Goal: Task Accomplishment & Management: Complete application form

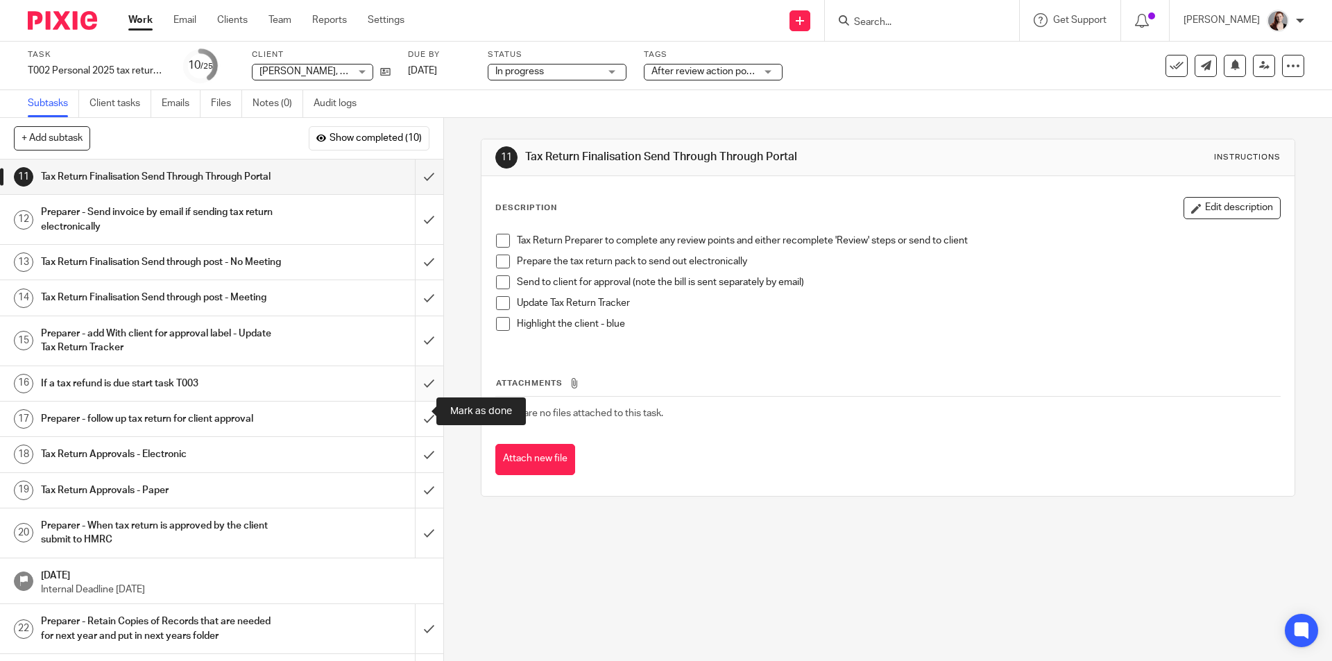
click at [421, 401] on input "submit" at bounding box center [221, 383] width 443 height 35
click at [427, 366] on input "submit" at bounding box center [221, 340] width 443 height 49
click at [424, 315] on input "submit" at bounding box center [221, 297] width 443 height 35
click at [414, 280] on input "submit" at bounding box center [221, 262] width 443 height 35
click at [420, 231] on input "submit" at bounding box center [221, 219] width 443 height 49
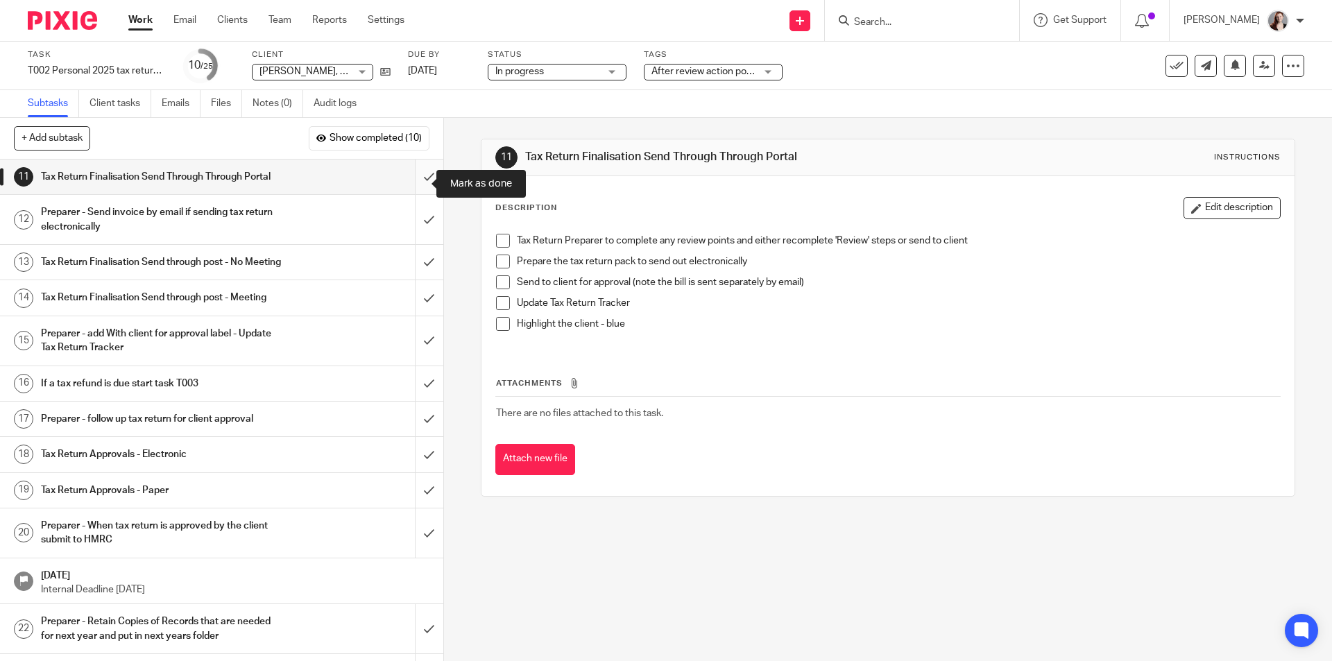
click at [417, 173] on input "submit" at bounding box center [221, 177] width 443 height 35
click at [409, 401] on input "submit" at bounding box center [221, 383] width 443 height 35
click at [415, 361] on input "submit" at bounding box center [221, 340] width 443 height 49
click at [422, 313] on input "submit" at bounding box center [221, 297] width 443 height 35
drag, startPoint x: 417, startPoint y: 277, endPoint x: 418, endPoint y: 224, distance: 52.7
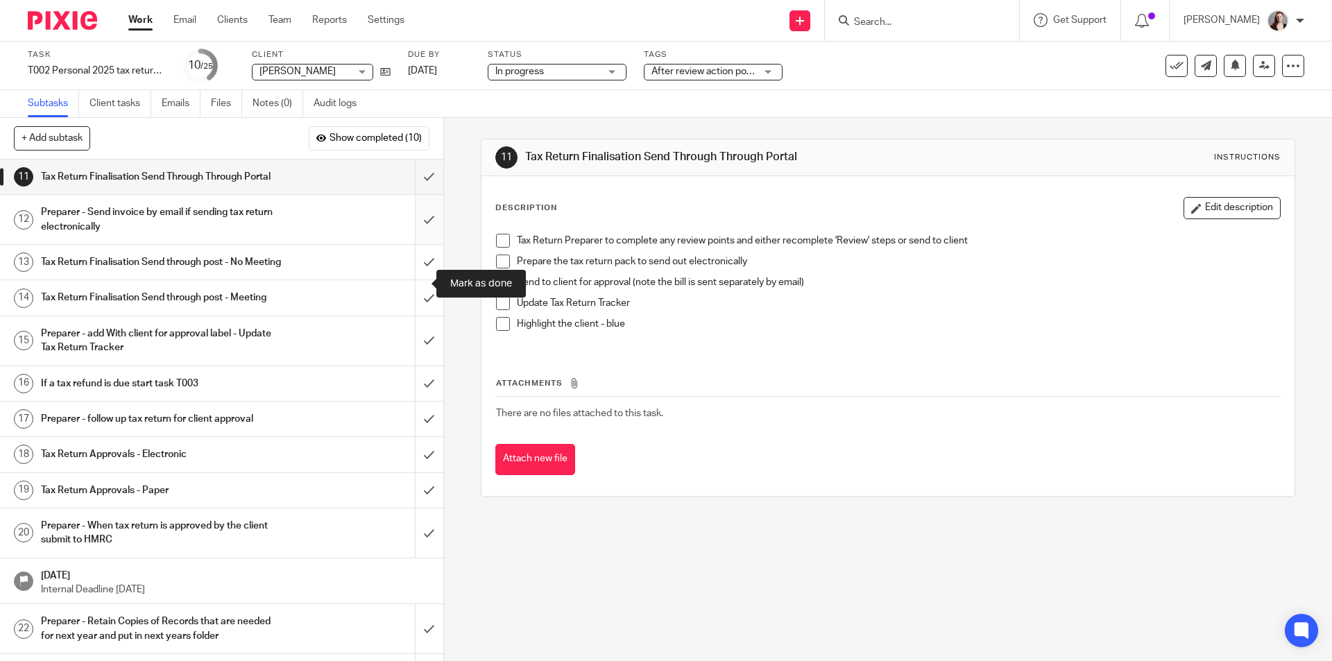
click at [417, 276] on input "submit" at bounding box center [221, 262] width 443 height 35
click at [419, 216] on input "submit" at bounding box center [221, 219] width 443 height 49
click at [419, 191] on input "submit" at bounding box center [221, 177] width 443 height 35
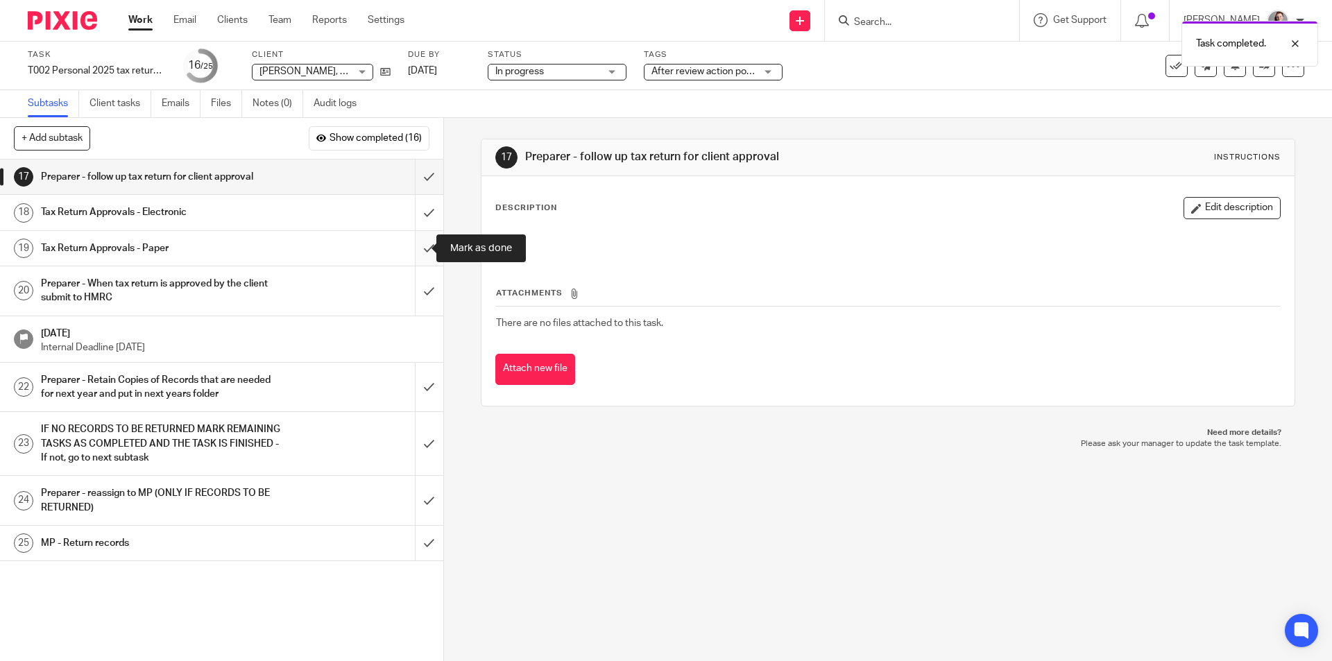
click at [422, 246] on input "submit" at bounding box center [221, 248] width 443 height 35
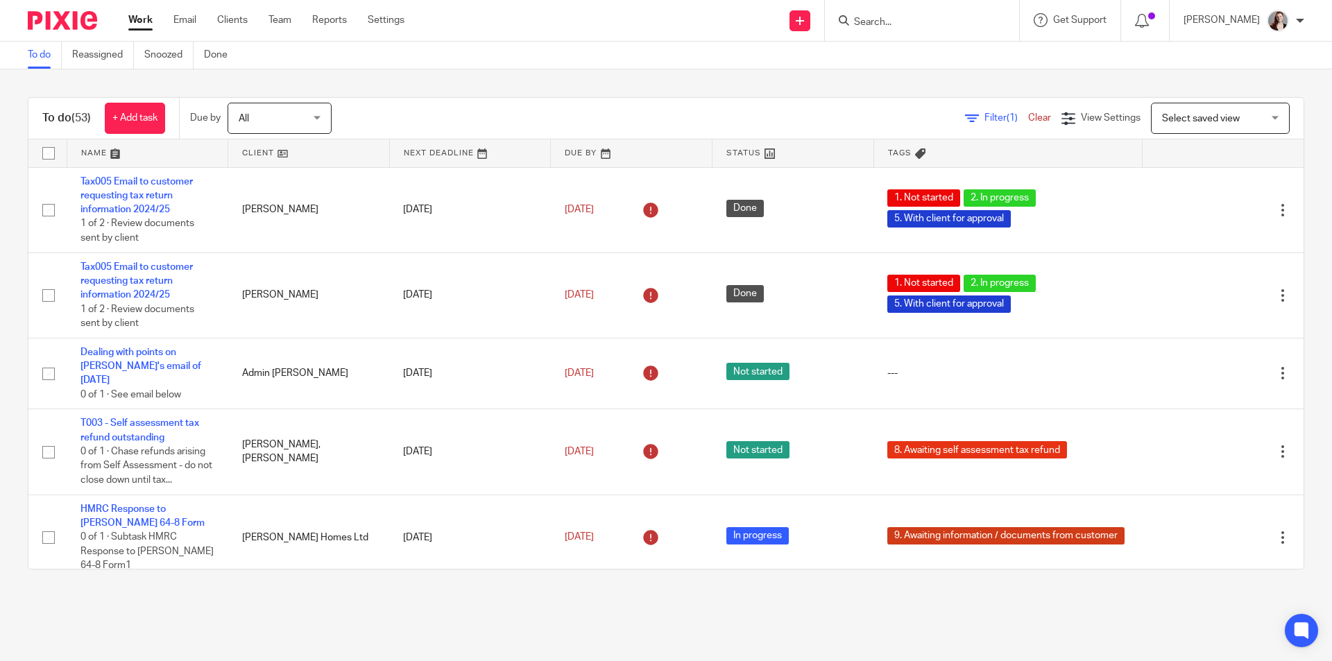
scroll to position [2544, 0]
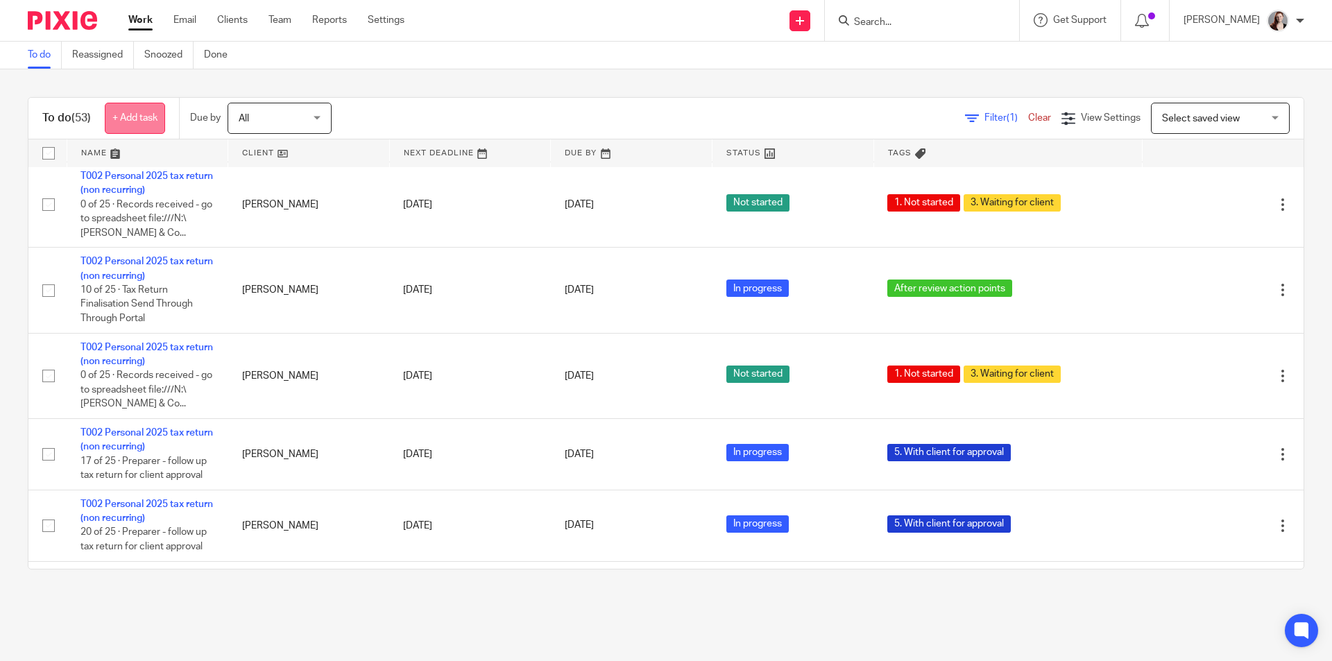
click at [146, 116] on link "+ Add task" at bounding box center [135, 118] width 60 height 31
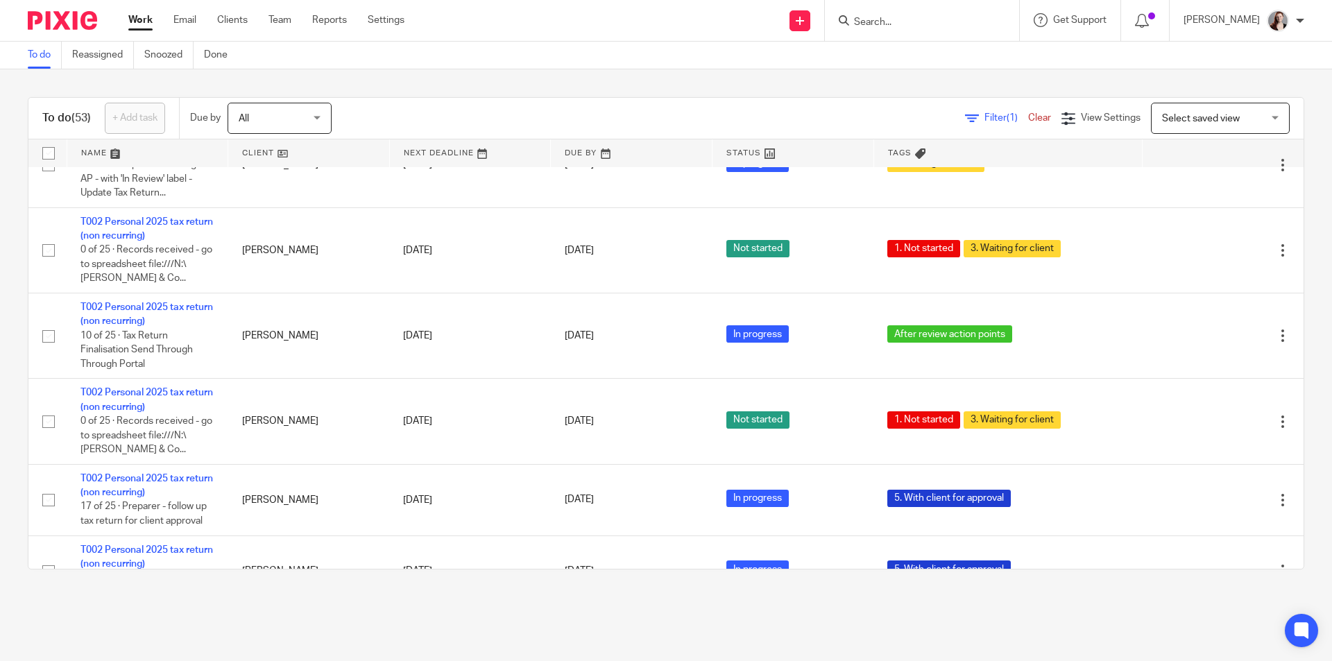
scroll to position [0, 0]
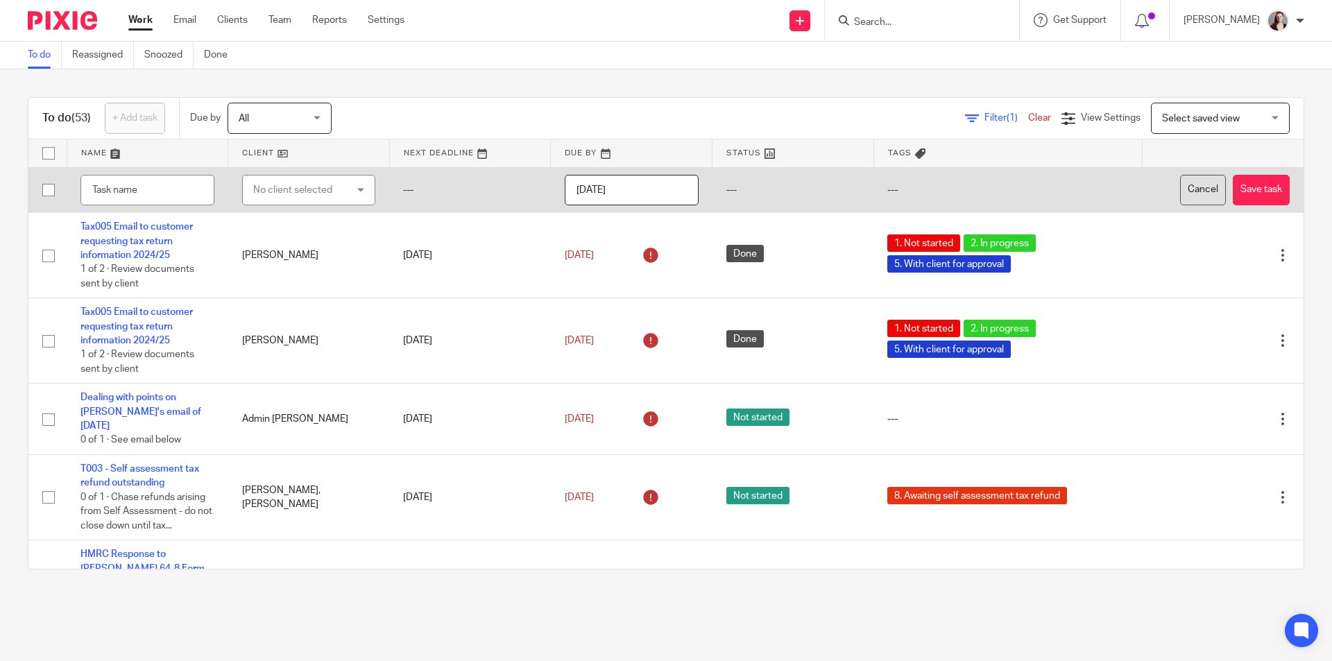
click at [1180, 191] on button "Cancel" at bounding box center [1203, 190] width 46 height 31
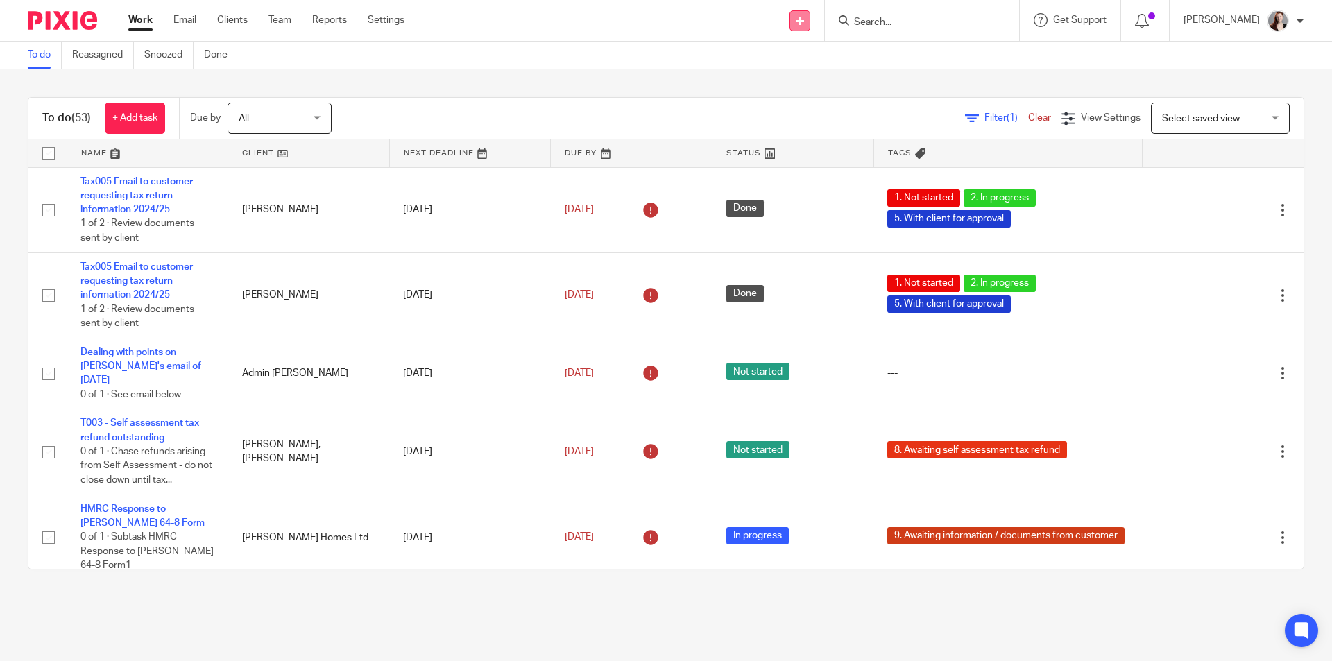
click at [804, 19] on icon at bounding box center [800, 21] width 8 height 8
click at [818, 80] on link "Create task" at bounding box center [825, 85] width 85 height 20
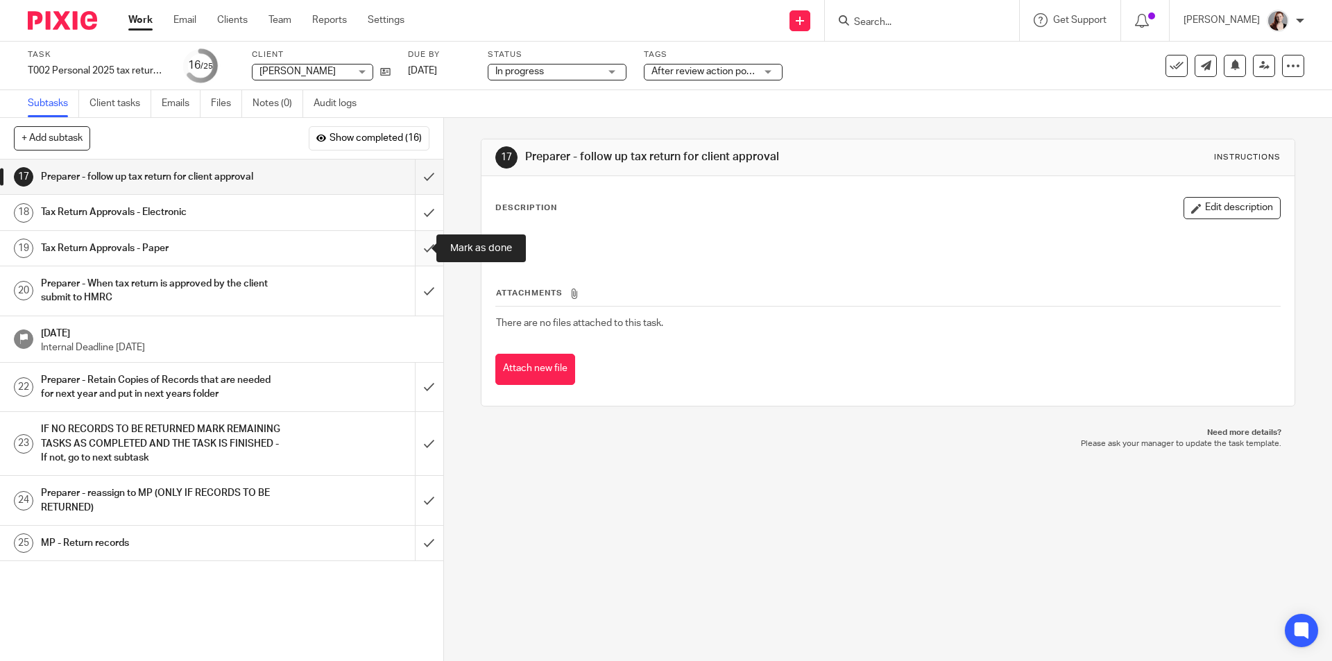
click at [419, 236] on input "submit" at bounding box center [221, 248] width 443 height 35
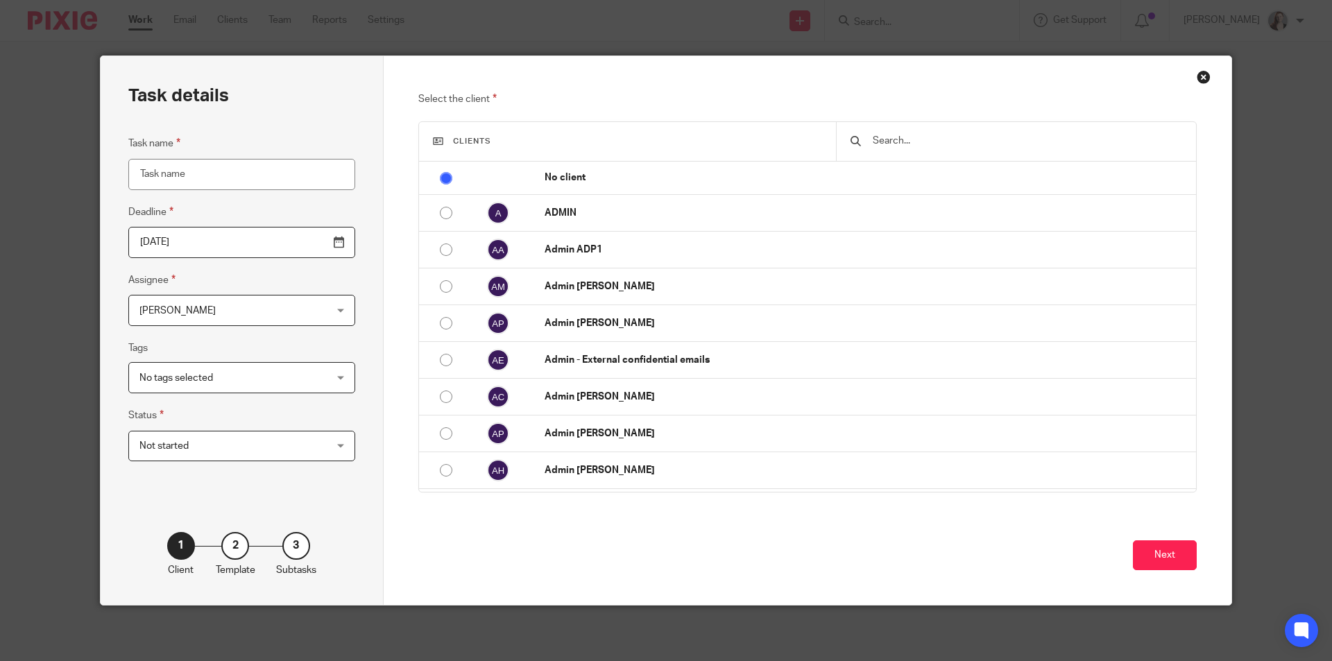
click at [972, 137] on input "text" at bounding box center [1026, 140] width 311 height 15
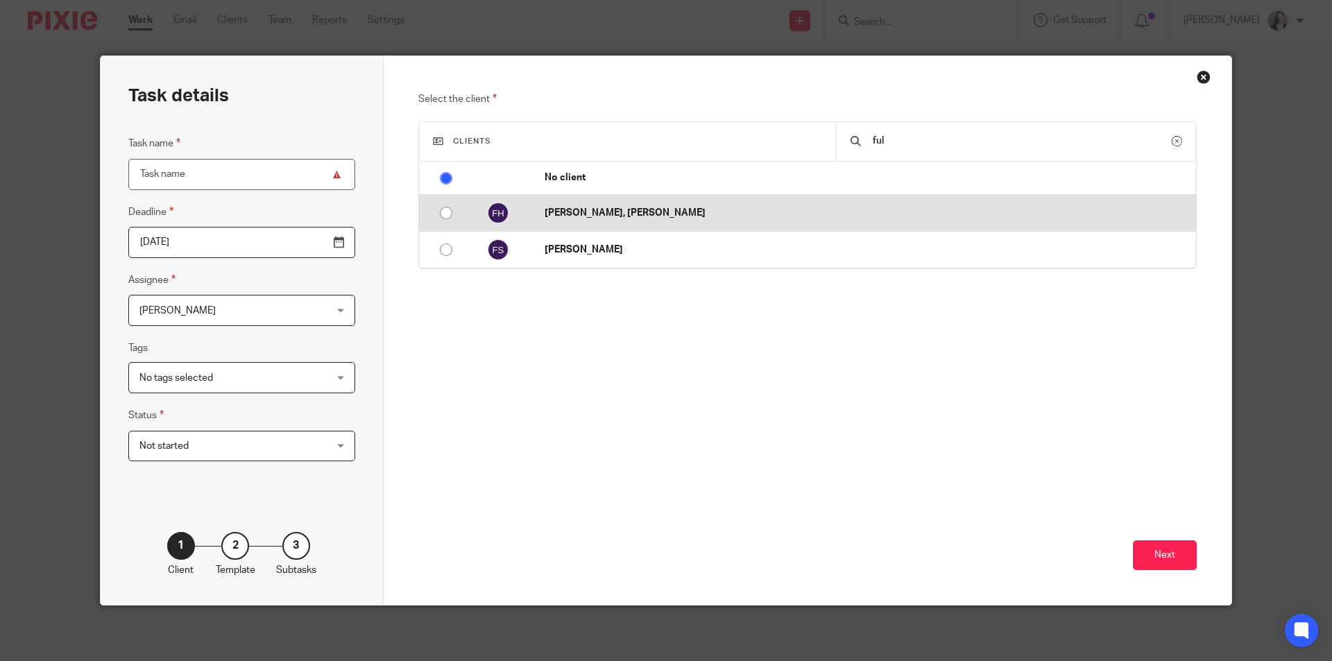
type input "ful"
click at [583, 220] on p "[PERSON_NAME], [PERSON_NAME]" at bounding box center [867, 213] width 644 height 14
radio input "false"
radio input "true"
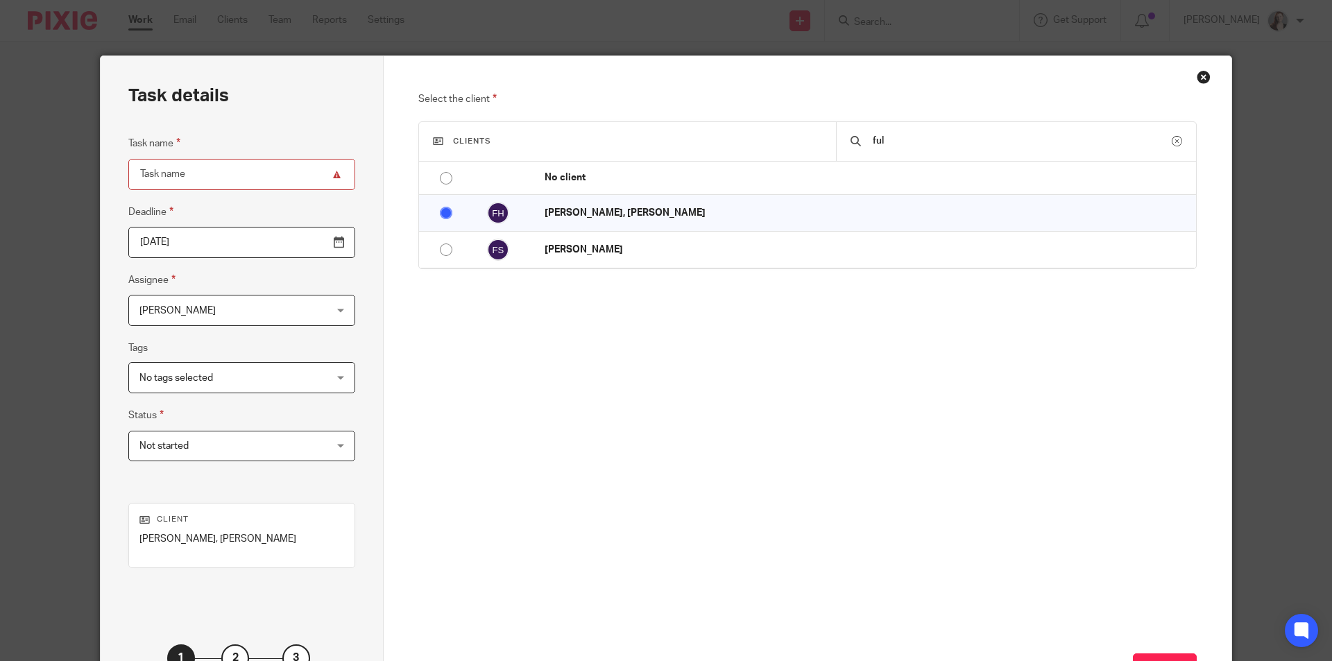
scroll to position [112, 0]
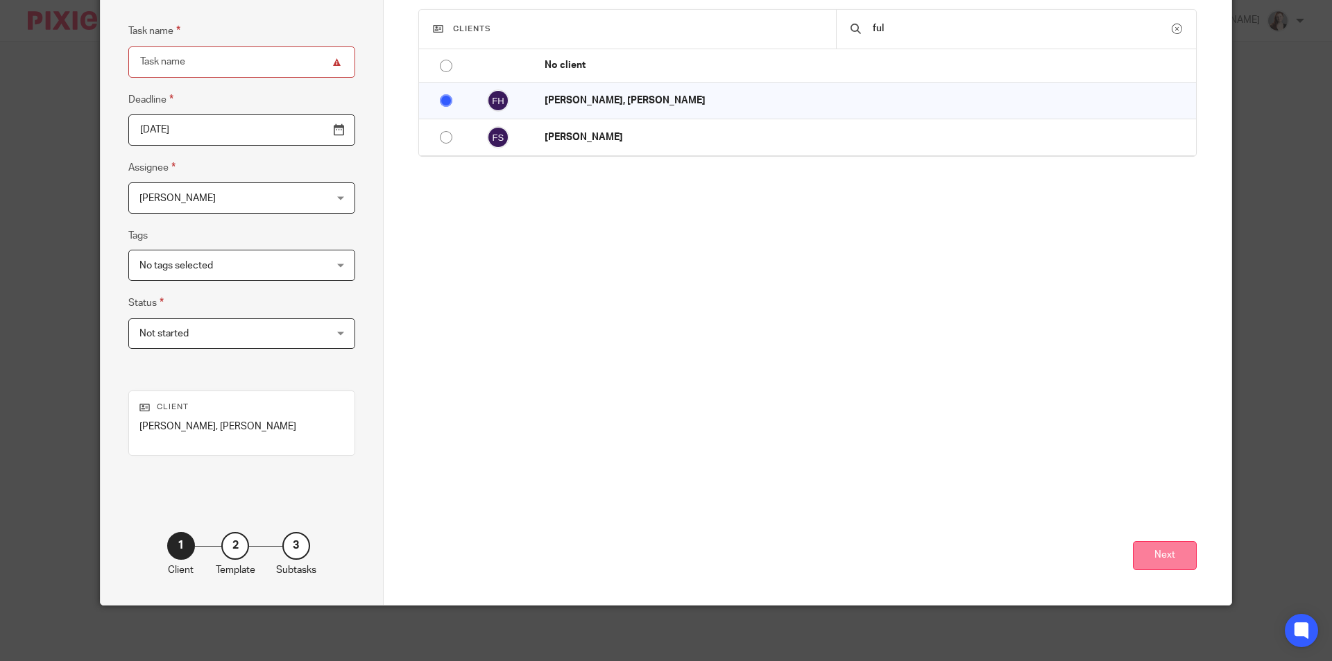
click at [1166, 563] on button "Next" at bounding box center [1165, 556] width 64 height 30
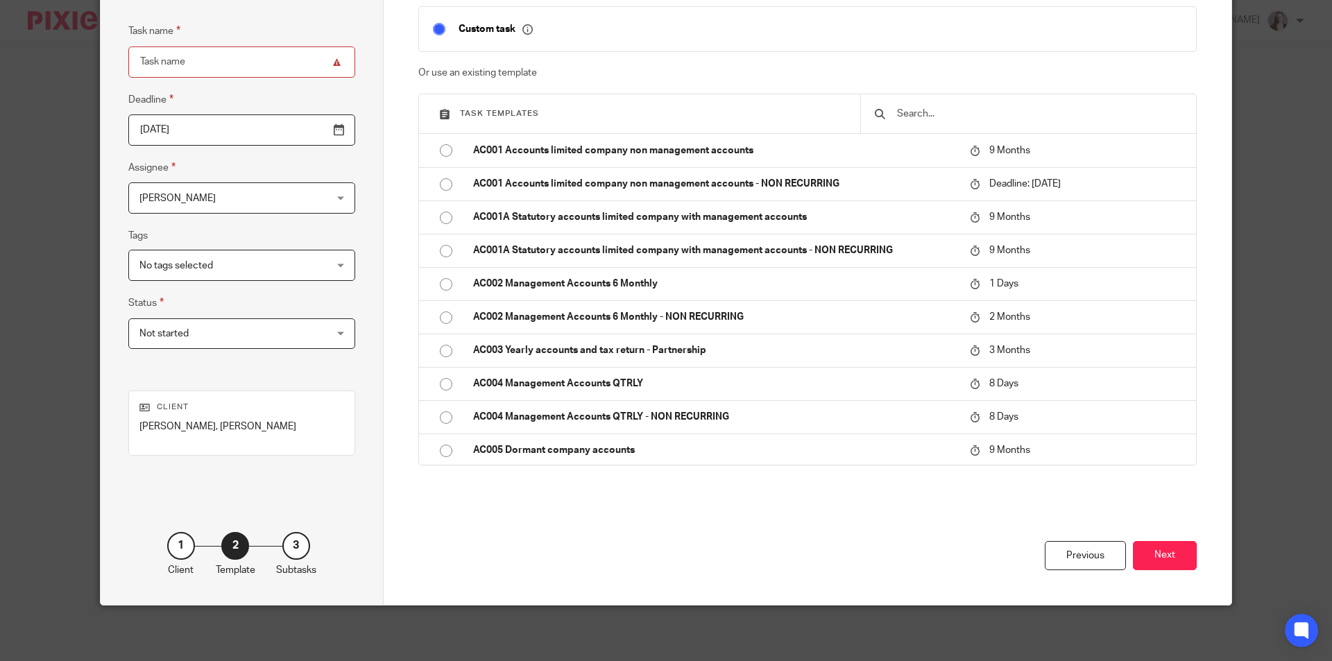
click at [974, 108] on input "text" at bounding box center [1039, 113] width 287 height 15
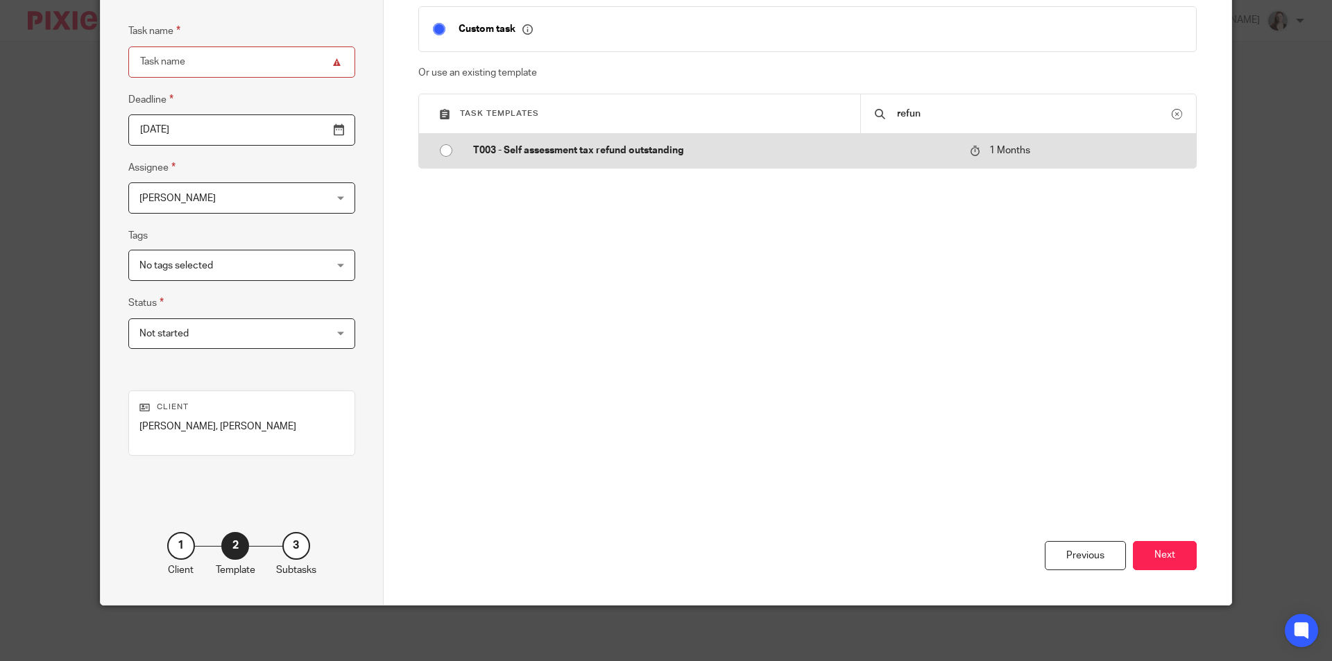
type input "refun"
click at [642, 153] on p "T003 - Self assessment tax refund outstanding" at bounding box center [714, 151] width 483 height 14
type input "2025-10-15"
type input "T003 - Self assessment tax refund outstanding"
checkbox input "false"
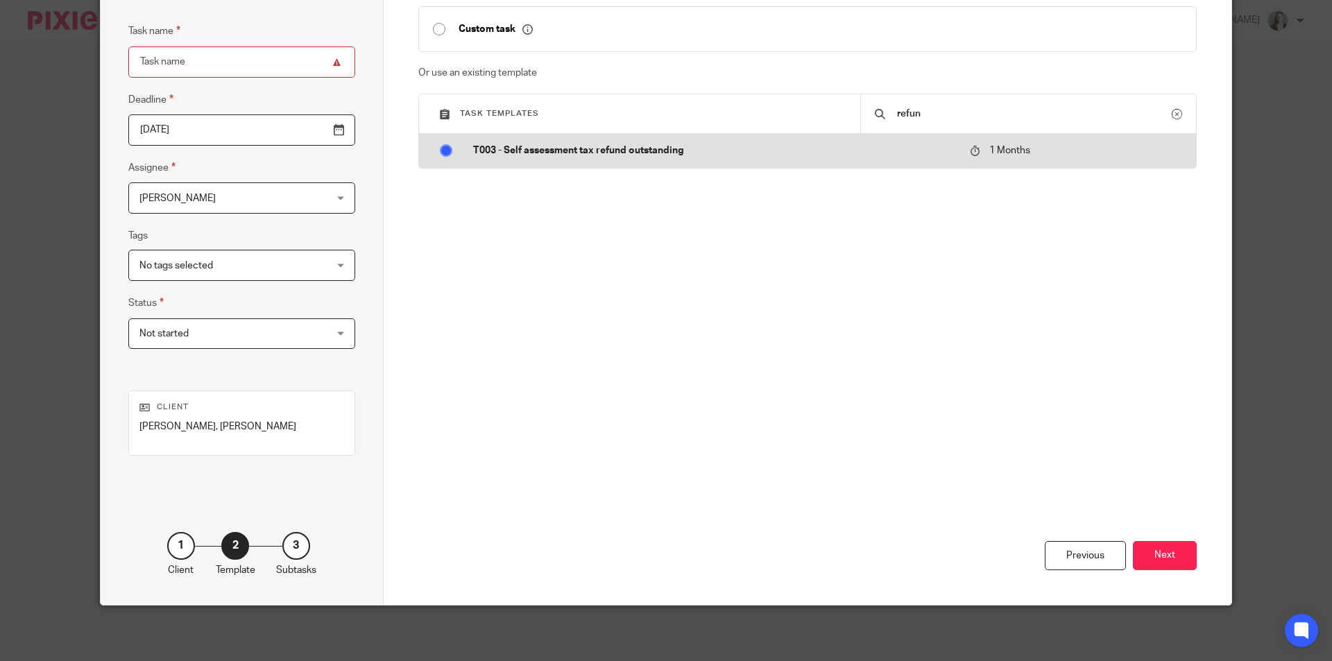
radio input "true"
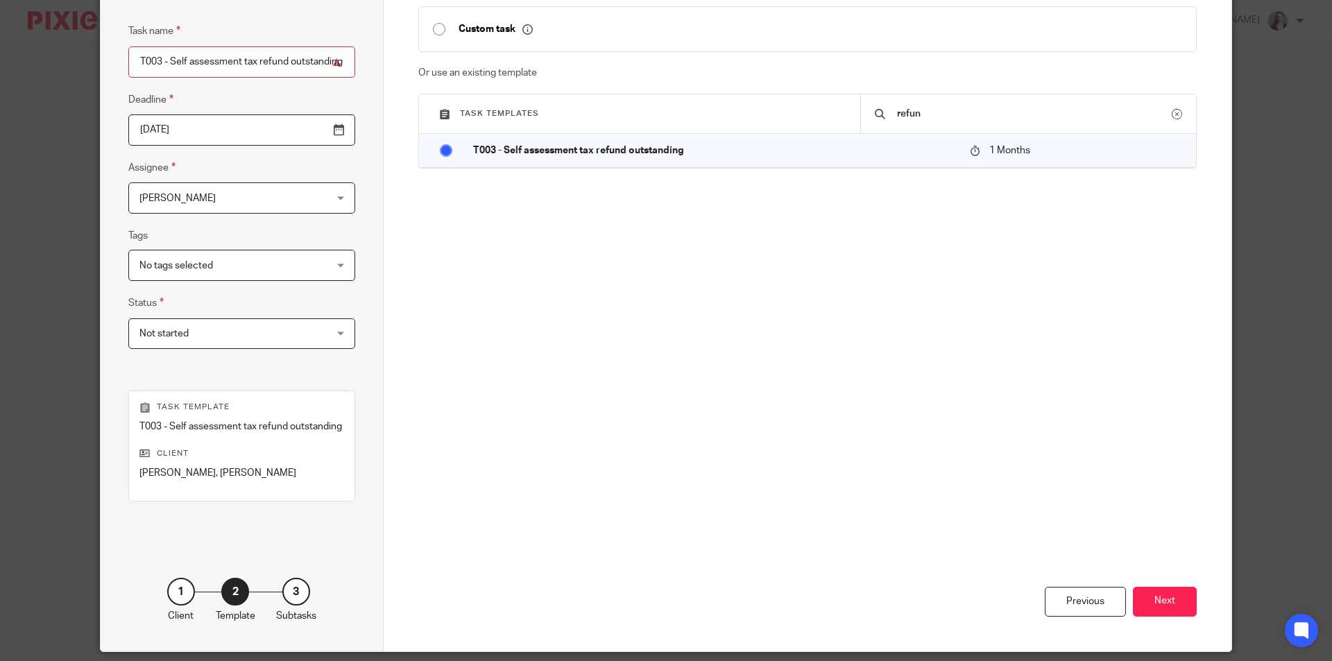
click at [269, 137] on input "2025-10-15" at bounding box center [241, 129] width 227 height 31
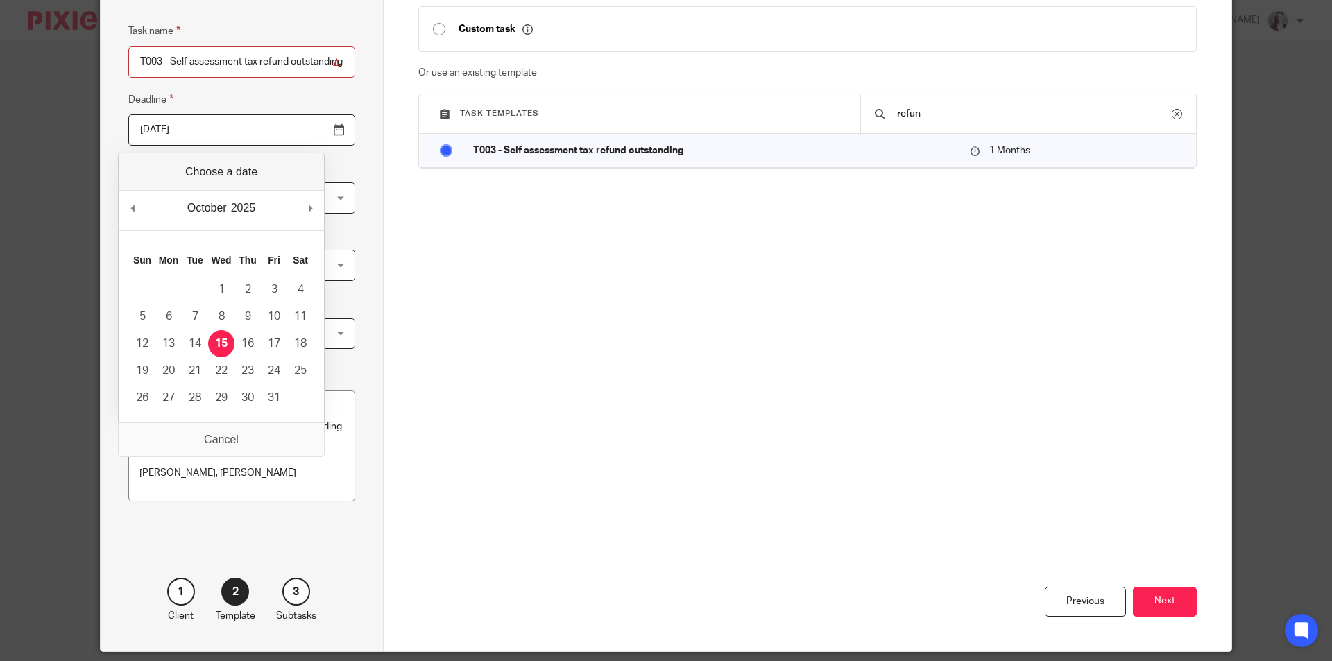
type input "2025-10-31"
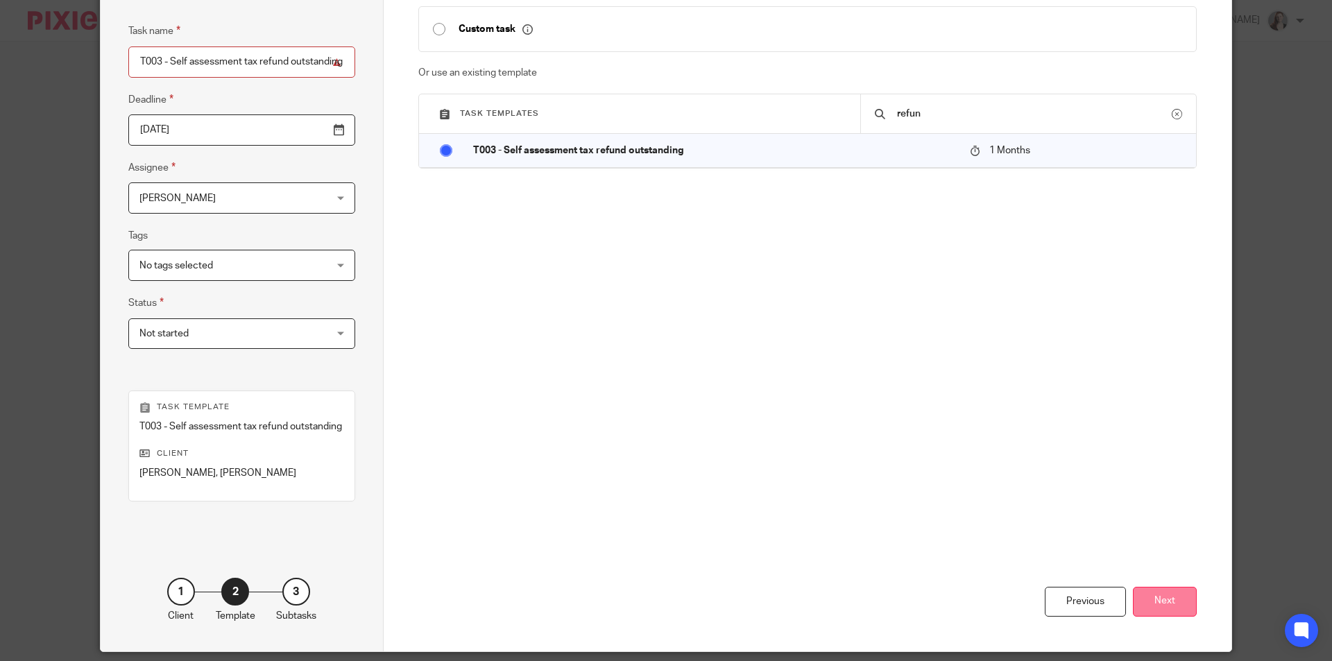
click at [1170, 594] on button "Next" at bounding box center [1165, 602] width 64 height 30
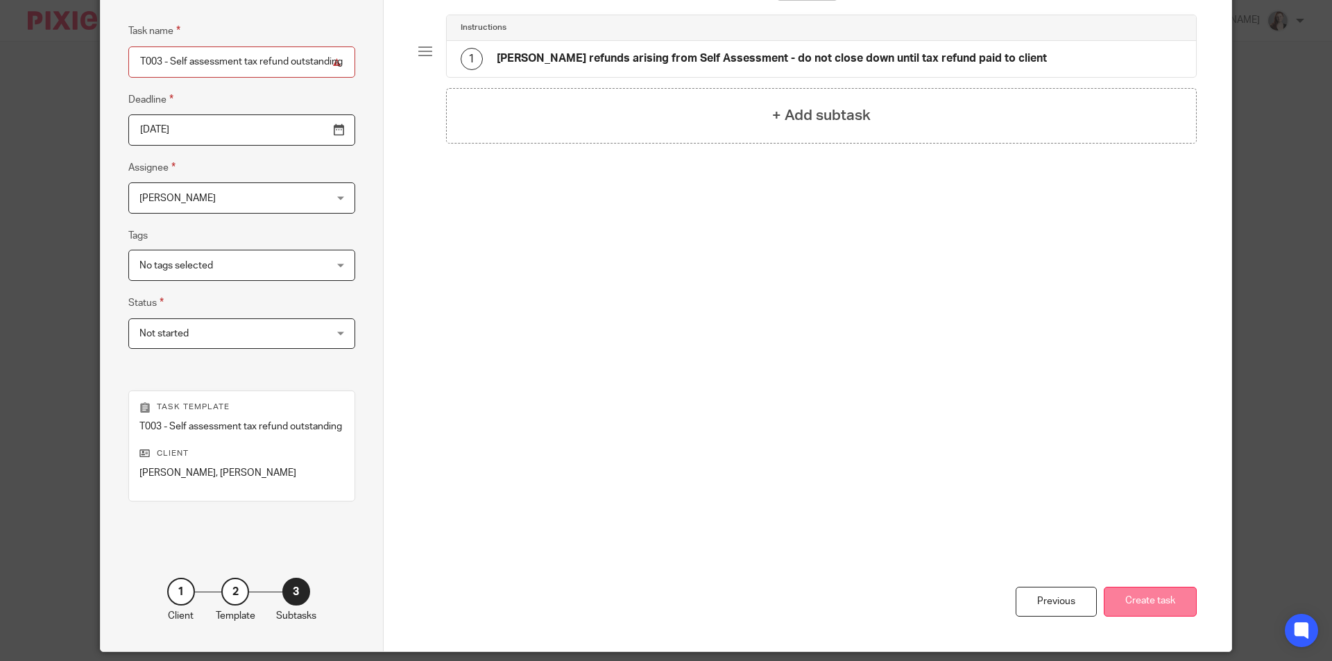
click at [1133, 597] on button "Create task" at bounding box center [1150, 602] width 93 height 30
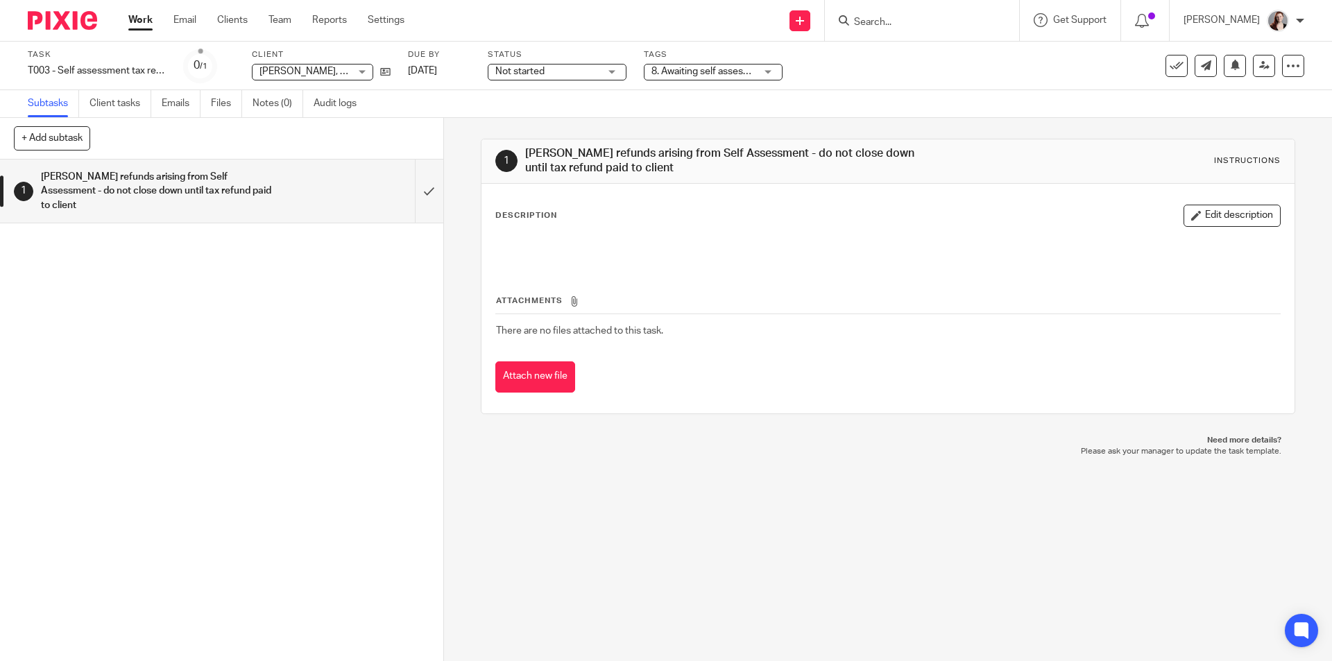
click at [146, 26] on link "Work" at bounding box center [140, 20] width 24 height 14
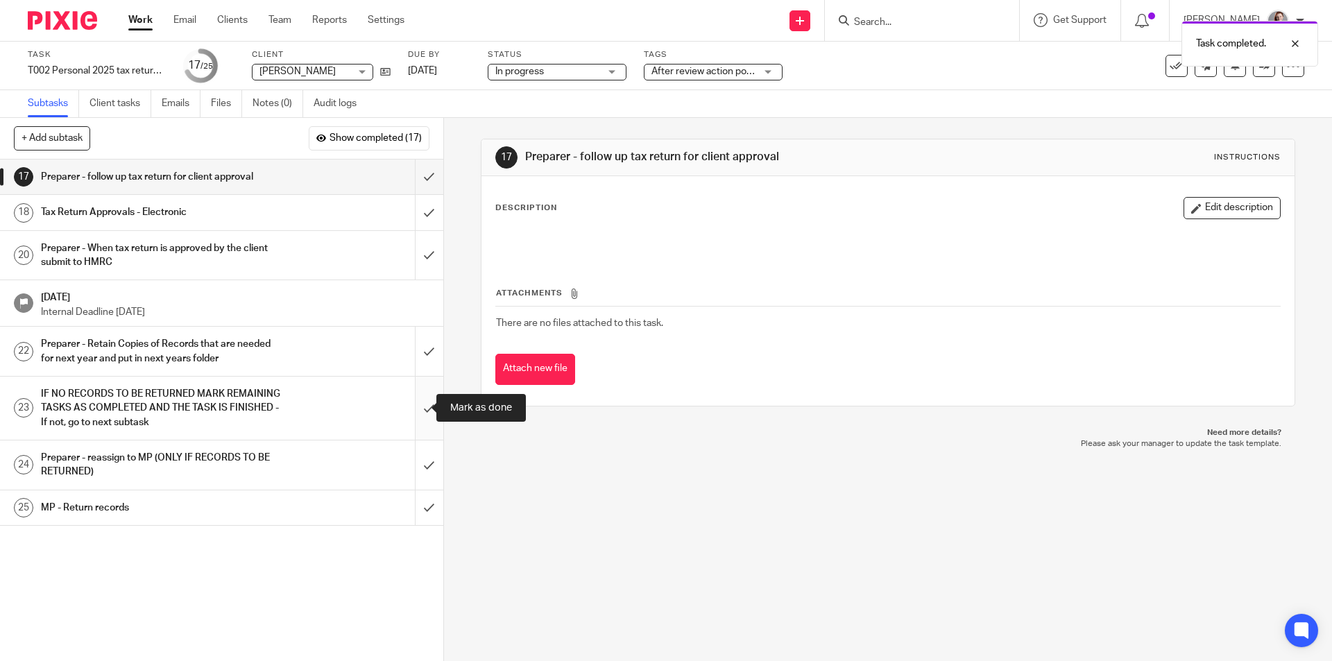
click at [416, 398] on input "submit" at bounding box center [221, 408] width 443 height 63
click at [412, 351] on input "submit" at bounding box center [221, 351] width 443 height 49
click at [408, 416] on input "submit" at bounding box center [221, 408] width 443 height 63
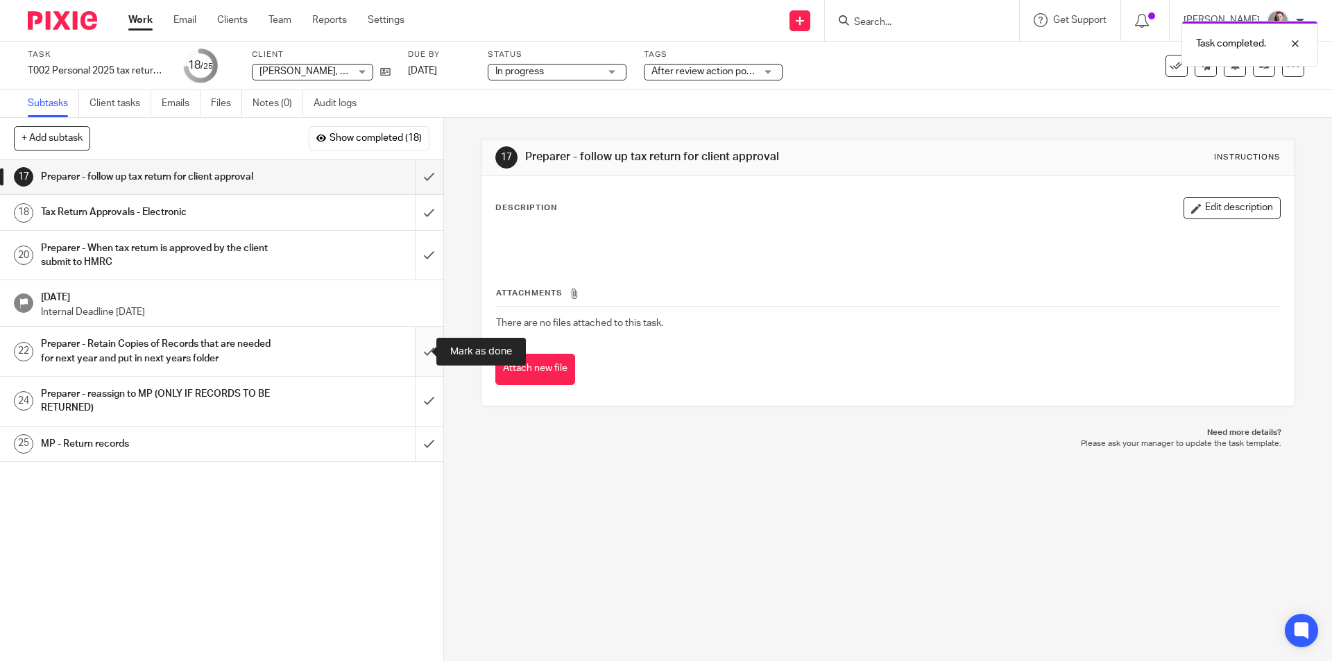
click at [417, 344] on input "submit" at bounding box center [221, 351] width 443 height 49
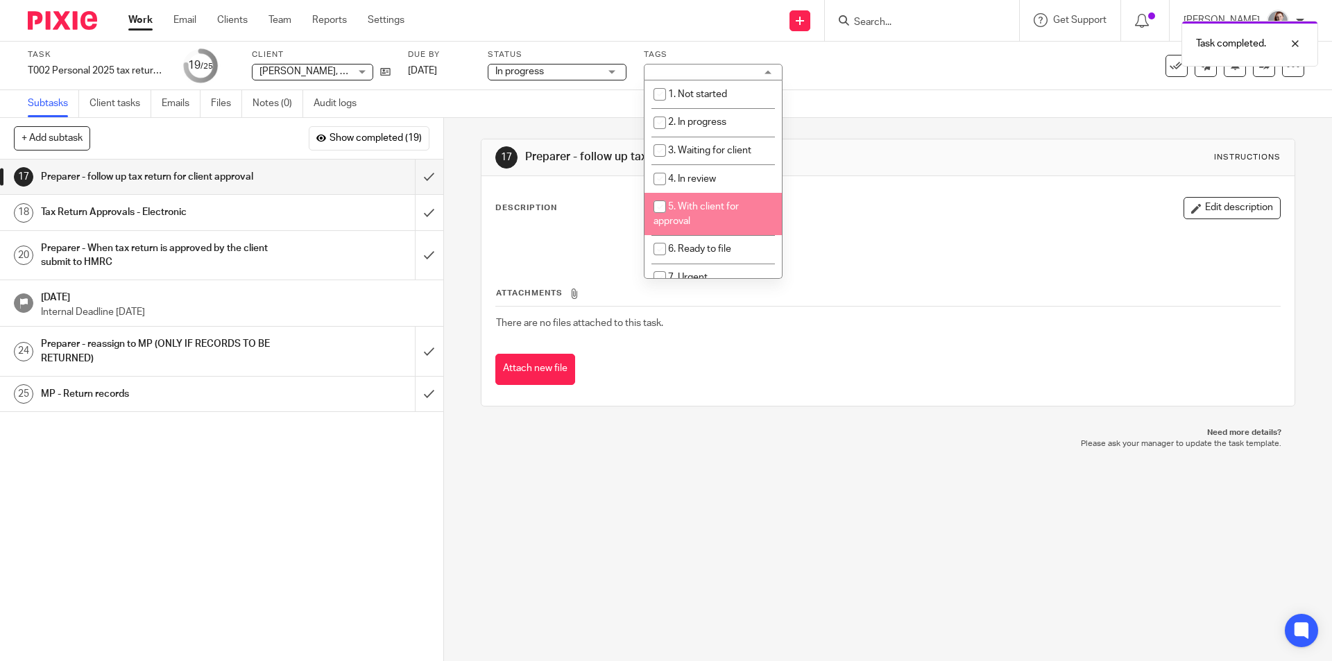
click at [731, 197] on li "5. With client for approval" at bounding box center [712, 214] width 137 height 42
checkbox input "true"
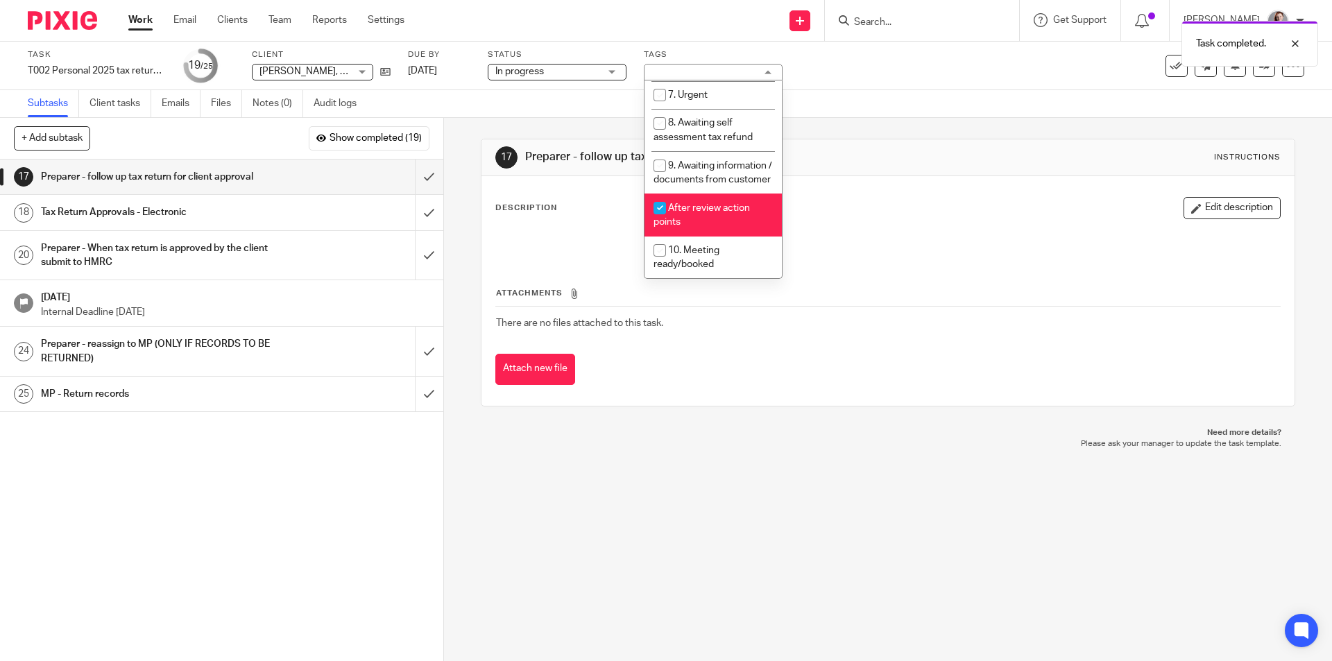
click at [728, 208] on span "After review action points" at bounding box center [702, 215] width 96 height 24
checkbox input "false"
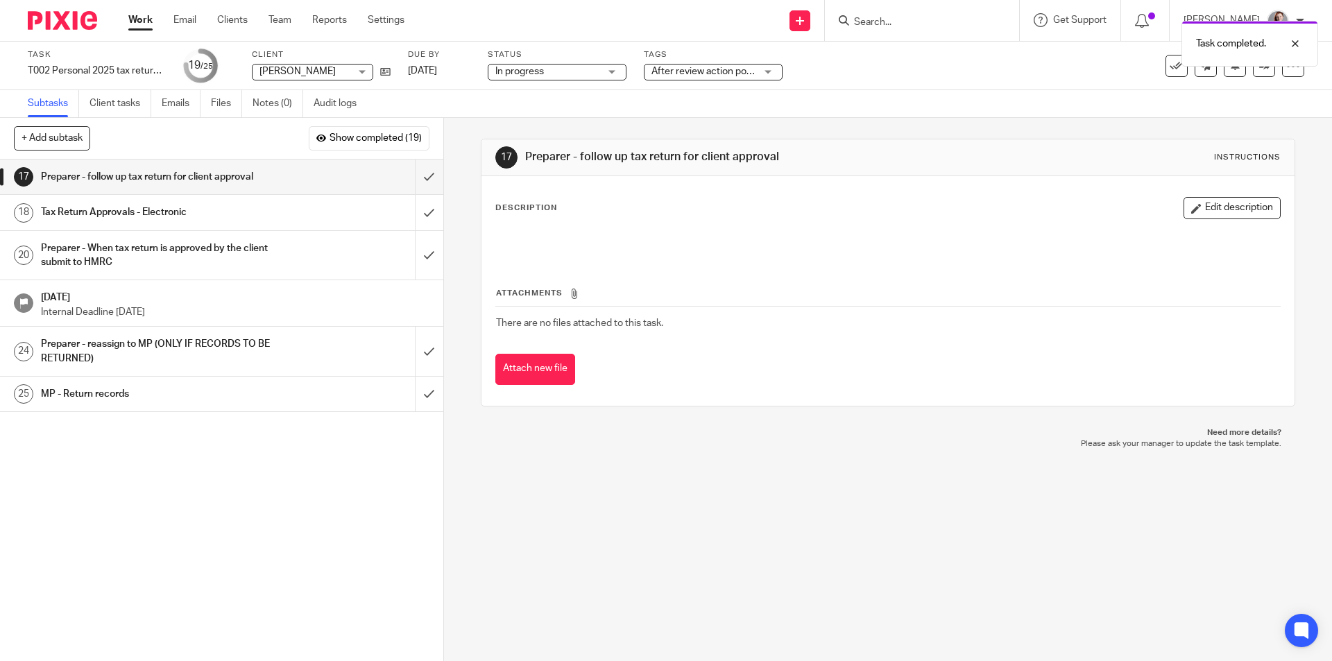
click at [684, 78] on span "After review action points" at bounding box center [703, 72] width 104 height 15
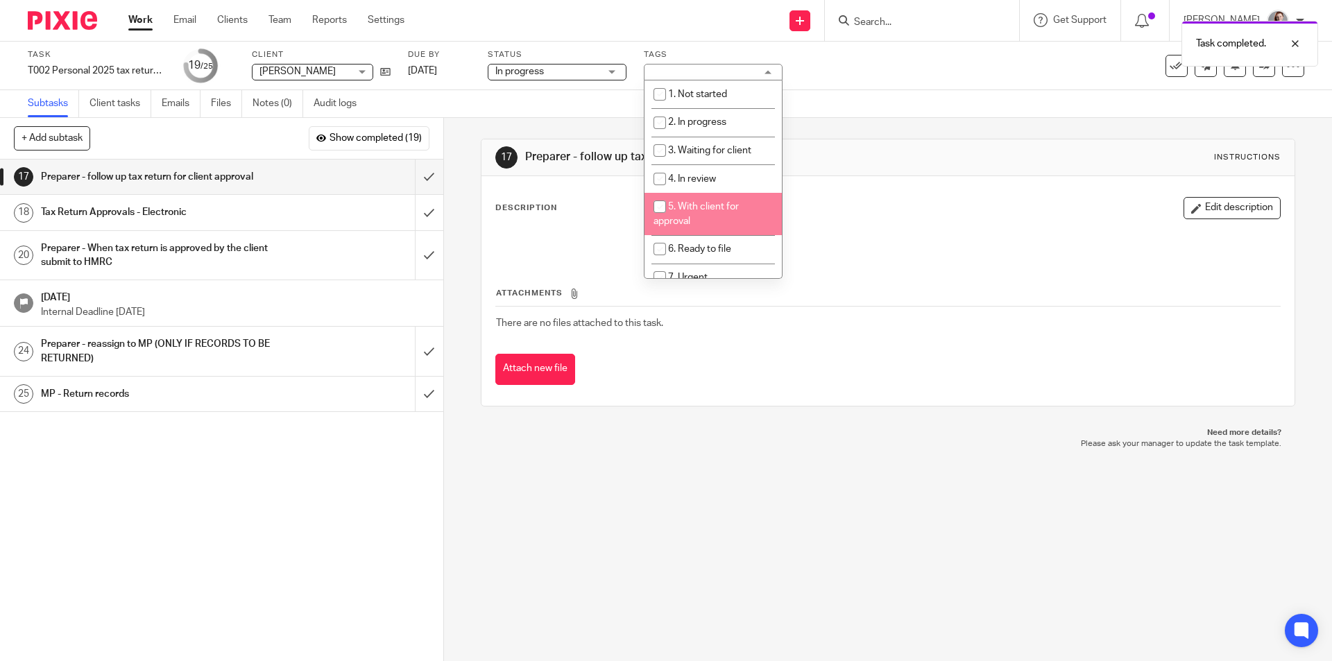
click at [716, 196] on li "5. With client for approval" at bounding box center [712, 214] width 137 height 42
checkbox input "true"
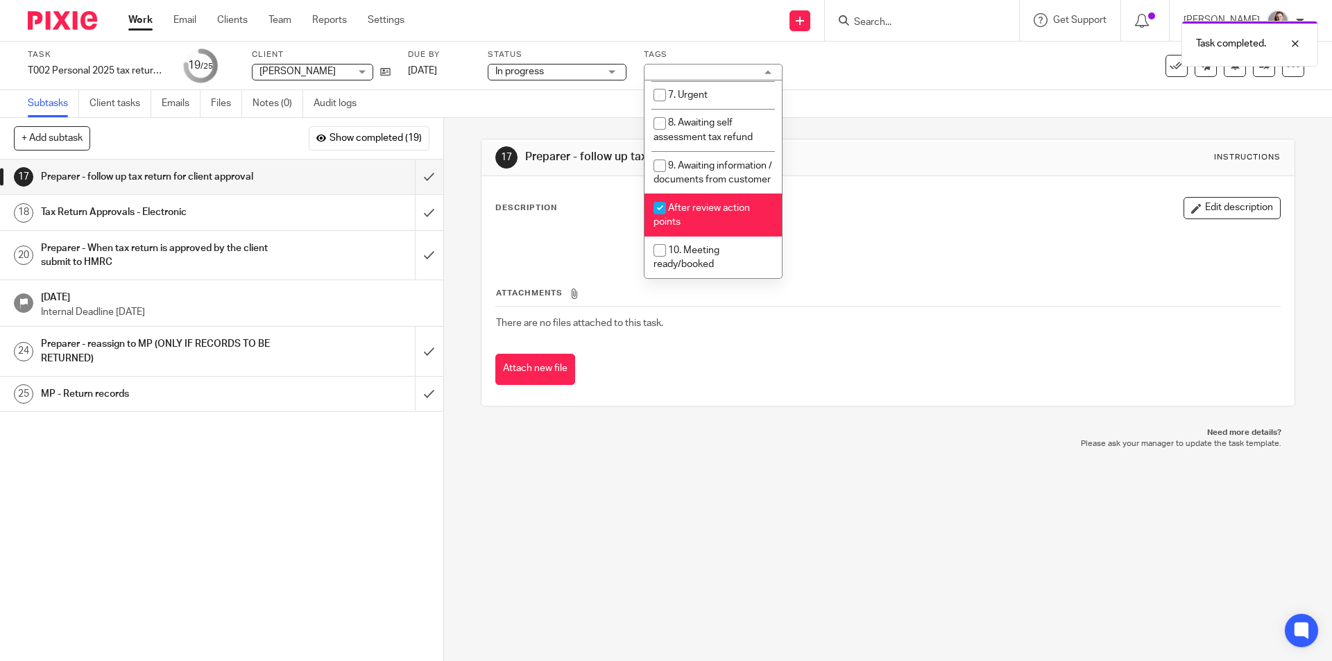
click at [718, 214] on li "After review action points" at bounding box center [712, 215] width 137 height 42
checkbox input "false"
